Goal: Find specific page/section: Find specific page/section

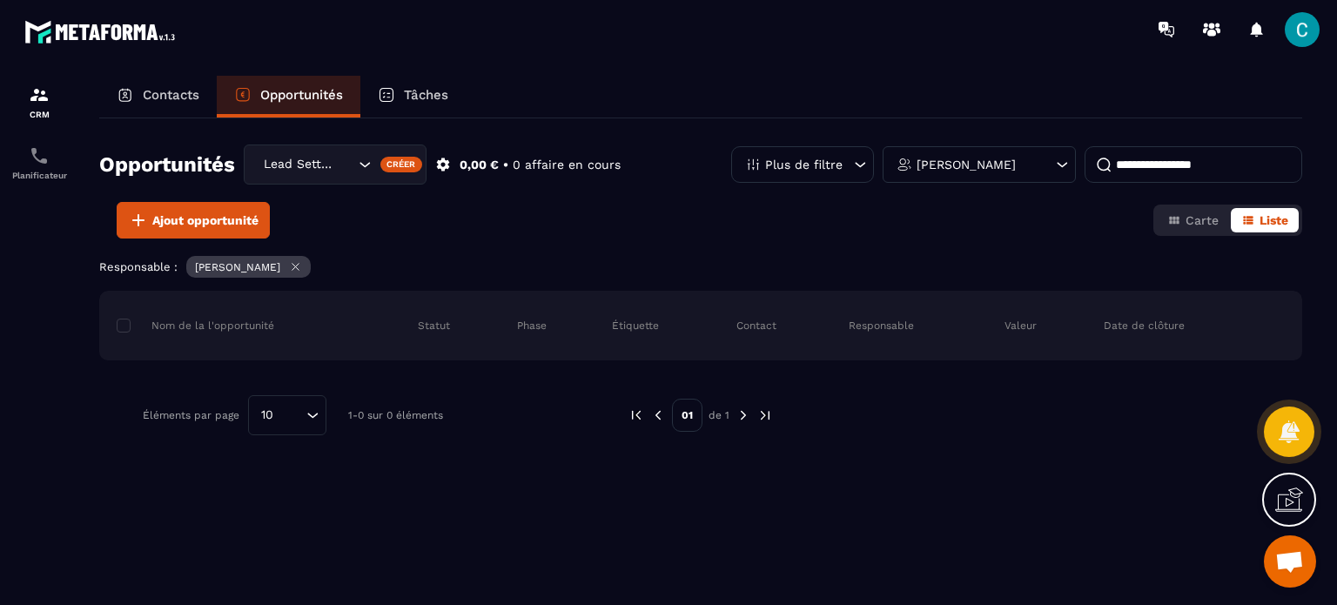
click at [416, 273] on div "Responsable : [PERSON_NAME]" at bounding box center [700, 269] width 1203 height 26
click at [347, 158] on input "Search for option" at bounding box center [345, 164] width 17 height 19
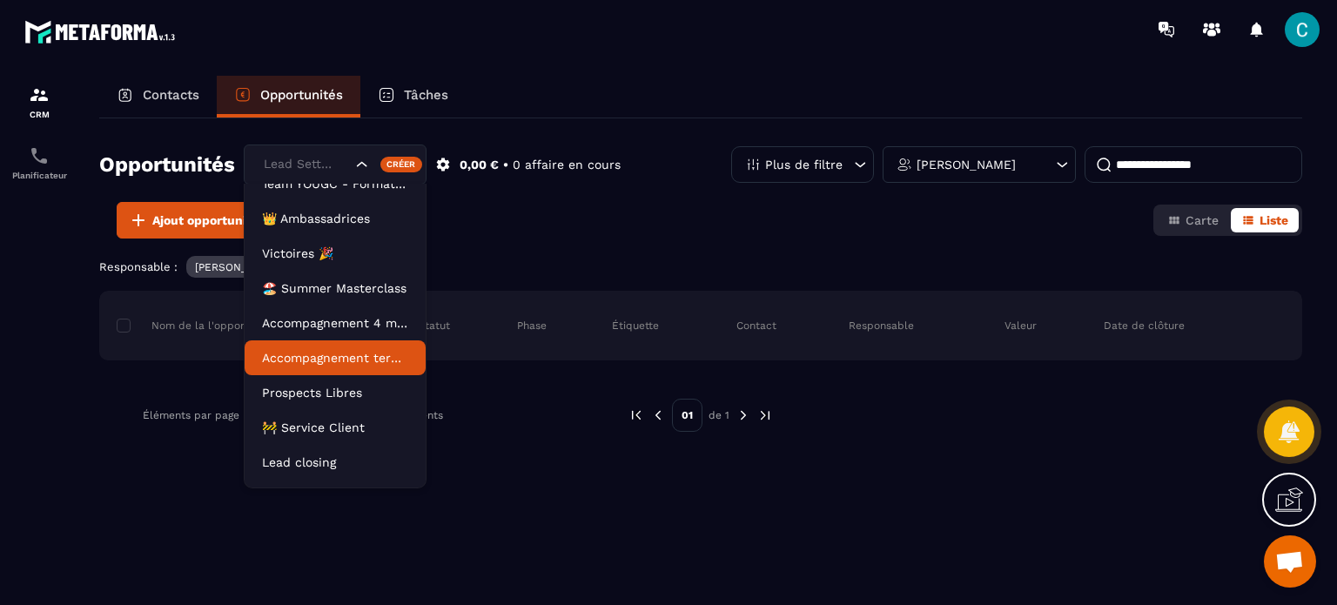
scroll to position [78, 0]
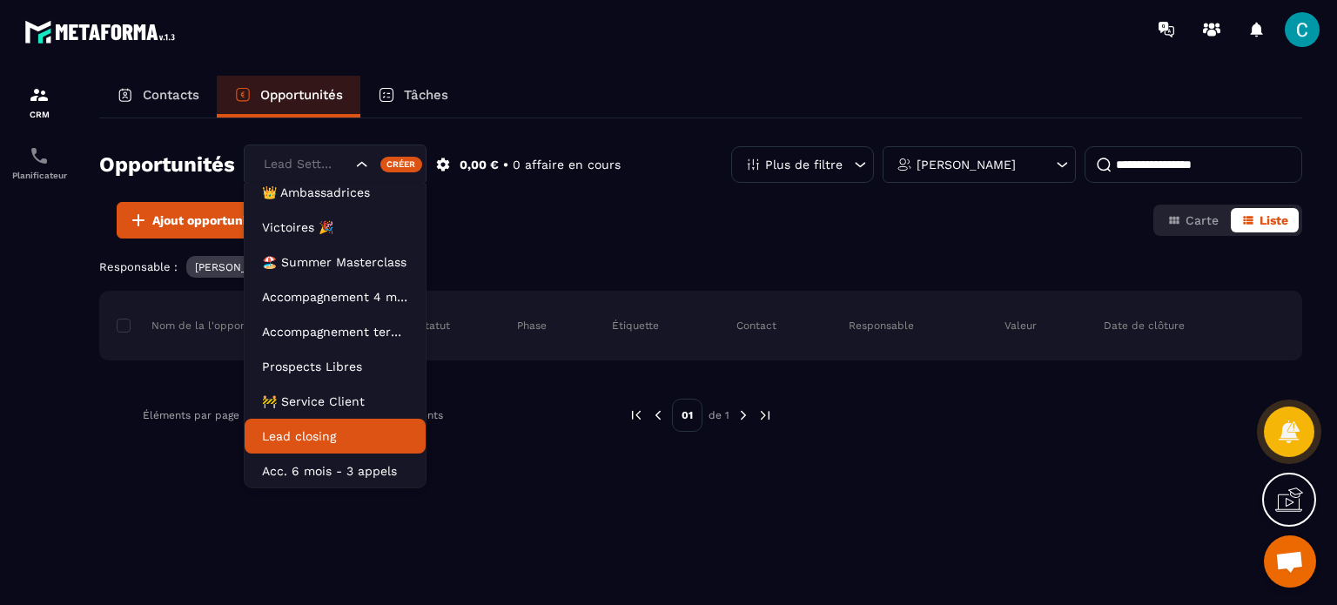
click at [310, 433] on p "Lead closing" at bounding box center [335, 435] width 146 height 17
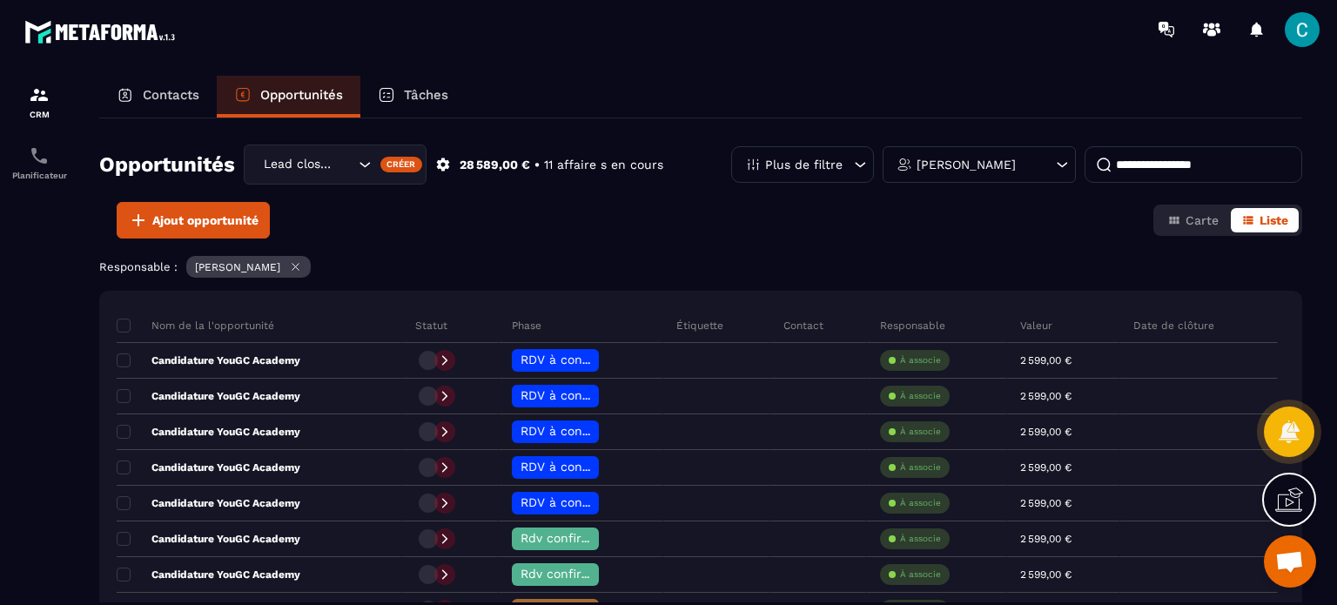
click at [361, 167] on icon "Search for option" at bounding box center [364, 164] width 17 height 17
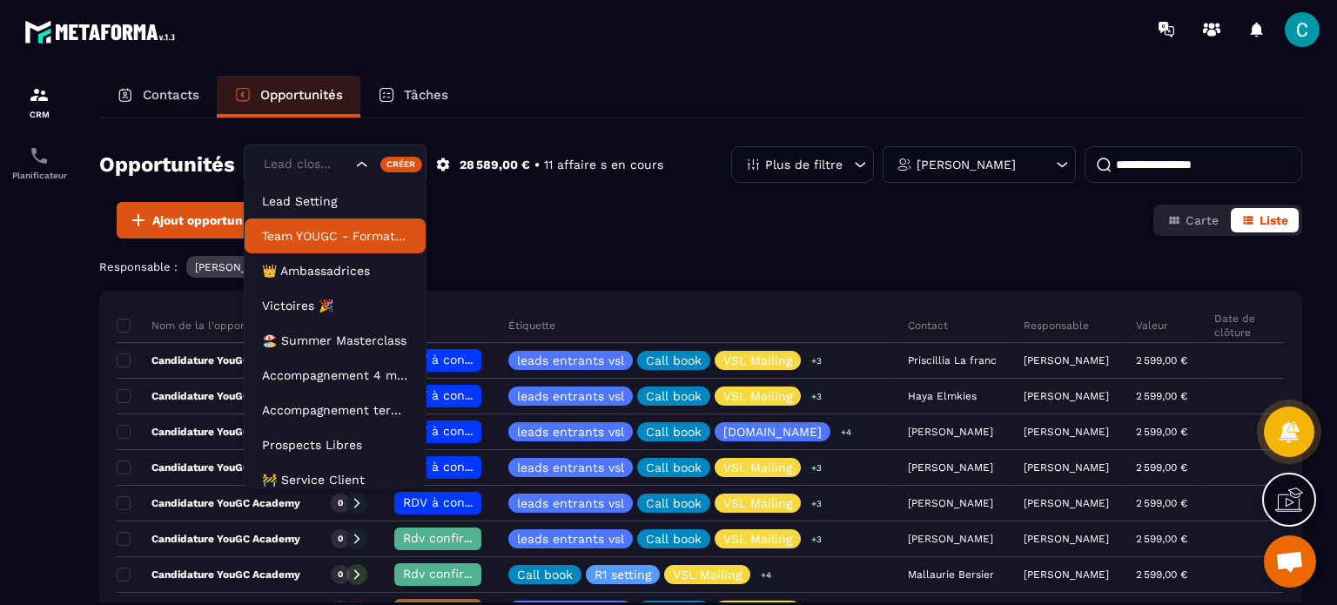
scroll to position [35, 0]
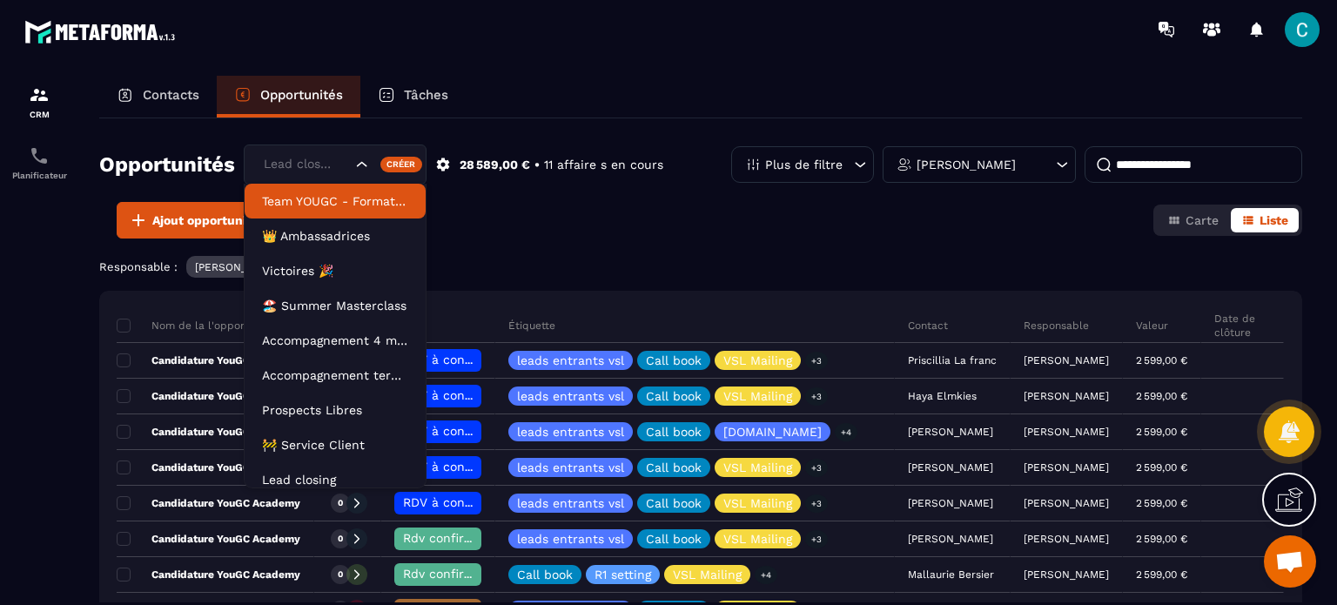
click at [160, 83] on div "Contacts" at bounding box center [157, 97] width 117 height 42
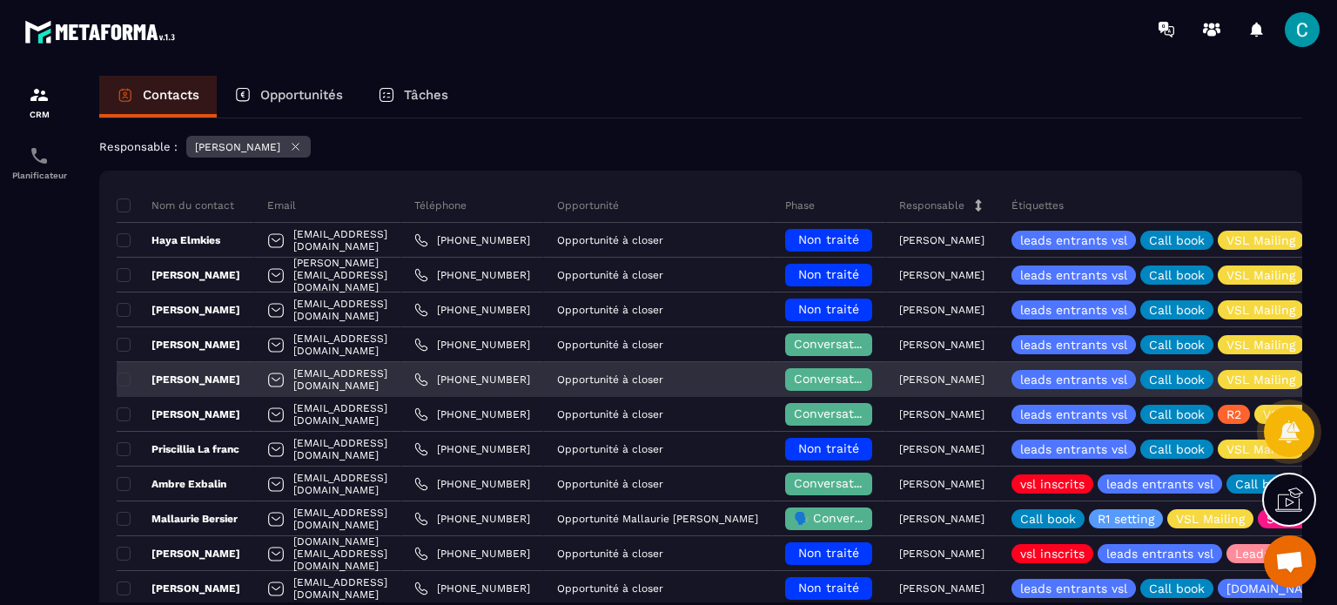
scroll to position [174, 0]
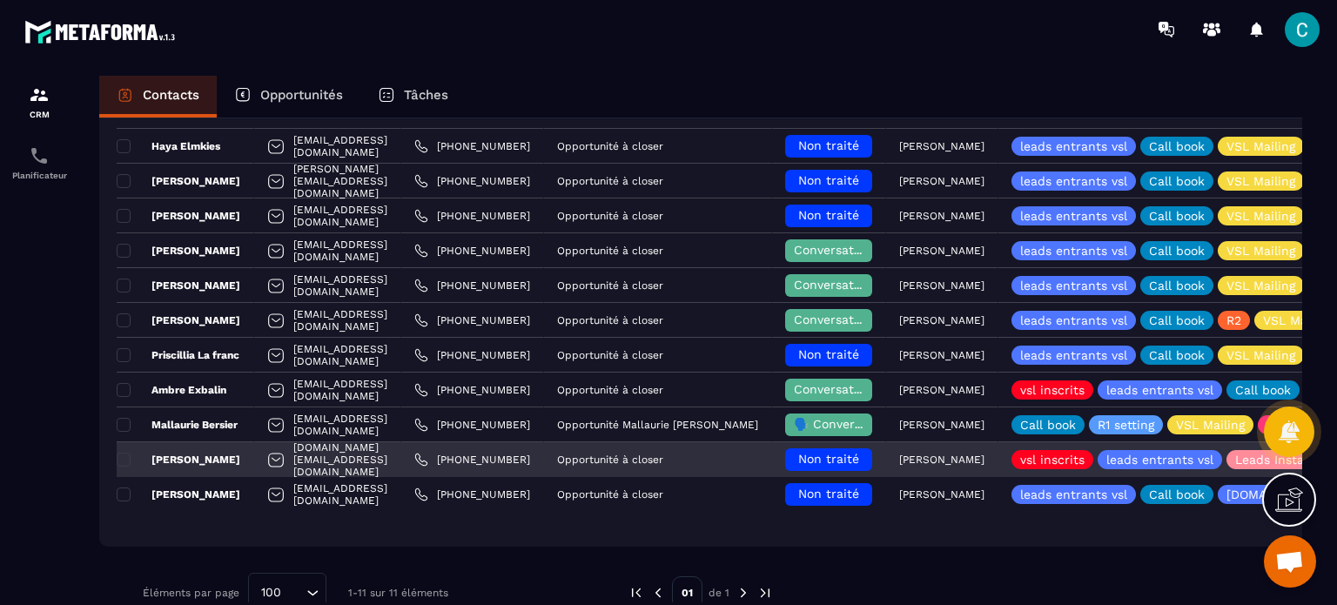
click at [159, 459] on p "[PERSON_NAME]" at bounding box center [179, 460] width 124 height 14
